Goal: Navigation & Orientation: Find specific page/section

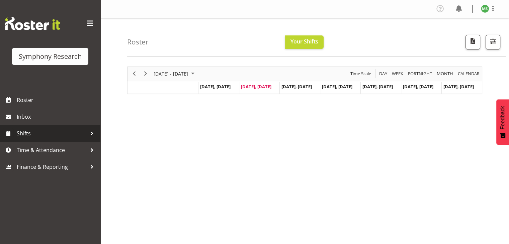
click at [65, 138] on span "Shifts" at bounding box center [52, 133] width 70 height 10
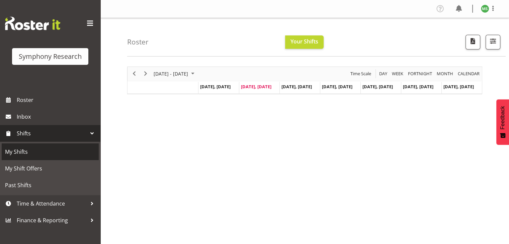
click at [60, 152] on span "My Shifts" at bounding box center [50, 152] width 90 height 10
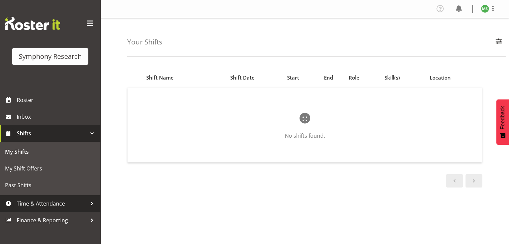
click at [62, 204] on span "Time & Attendance" at bounding box center [52, 204] width 70 height 10
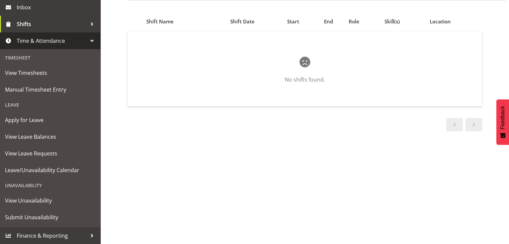
scroll to position [90, 0]
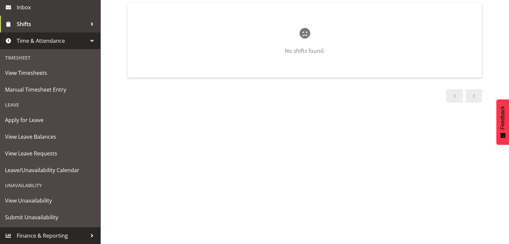
click at [78, 238] on span "Finance & Reporting" at bounding box center [52, 236] width 70 height 10
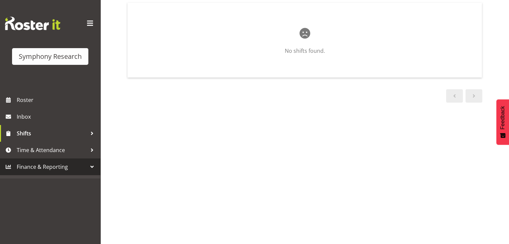
scroll to position [0, 0]
click at [88, 23] on span at bounding box center [90, 23] width 11 height 11
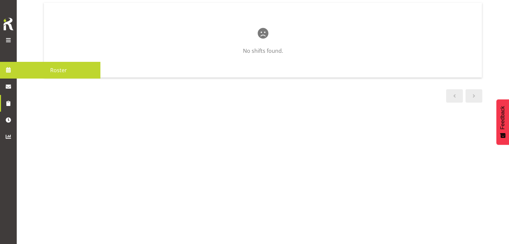
click at [10, 70] on span at bounding box center [8, 70] width 10 height 10
